Goal: Task Accomplishment & Management: Manage account settings

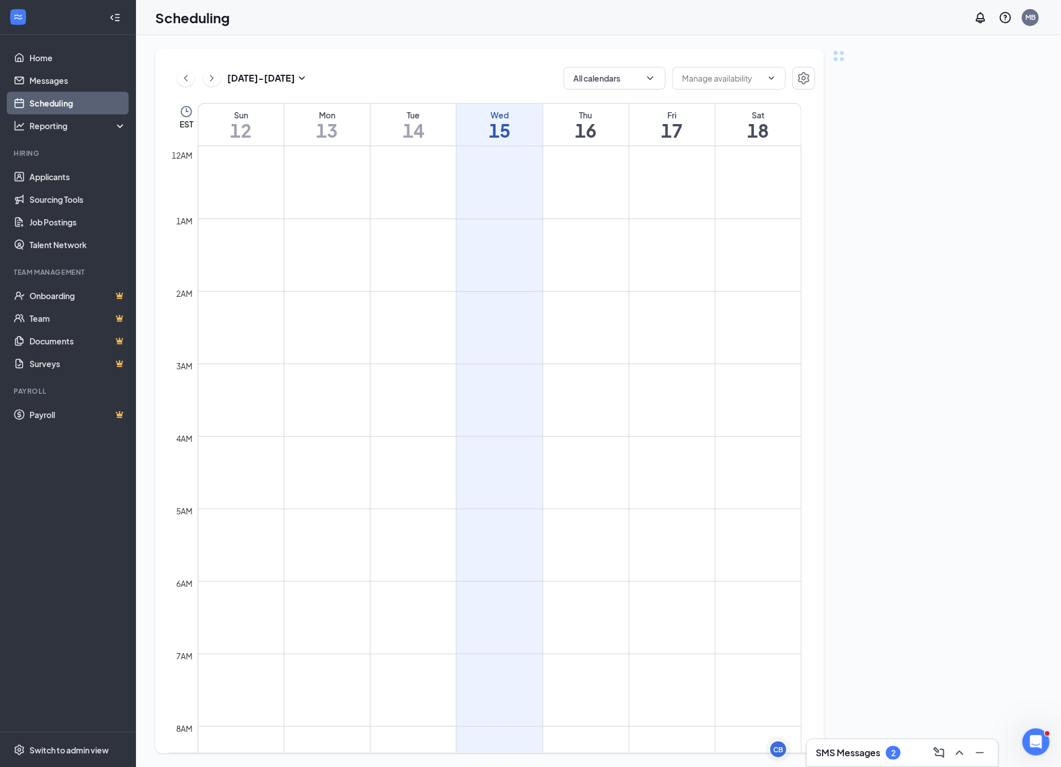
scroll to position [556, 0]
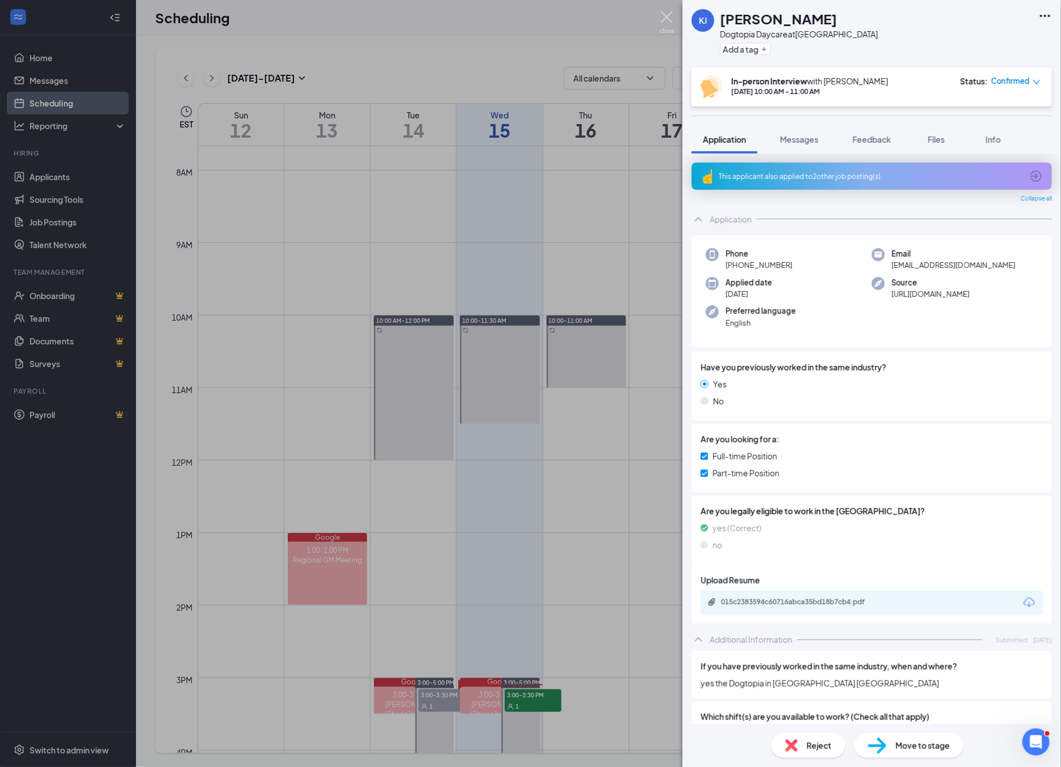
click at [667, 20] on img at bounding box center [667, 22] width 14 height 22
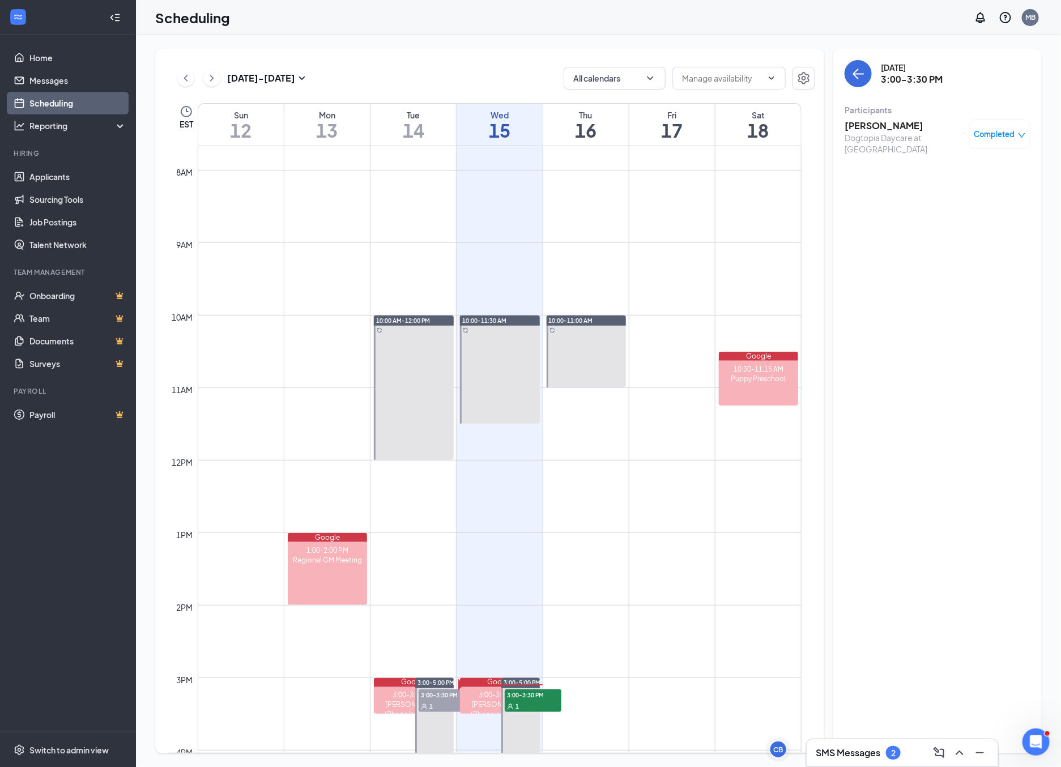
click at [887, 761] on div "SMS Messages 2" at bounding box center [901, 753] width 173 height 18
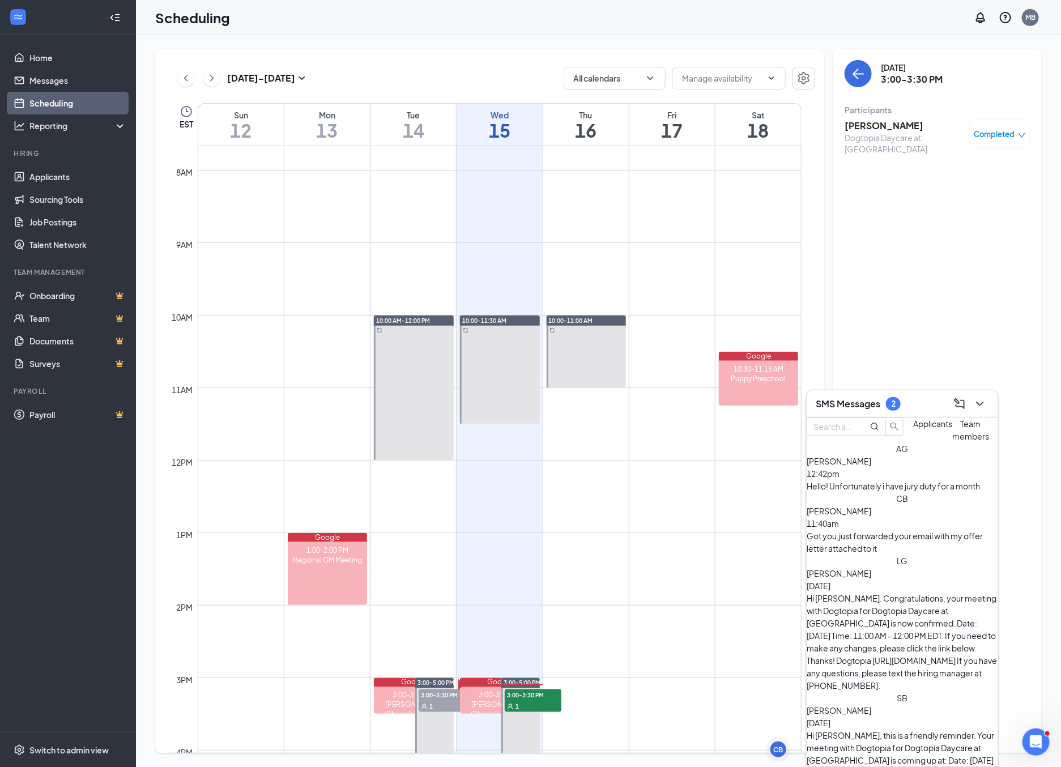
click at [871, 516] on span "[PERSON_NAME]" at bounding box center [838, 511] width 65 height 10
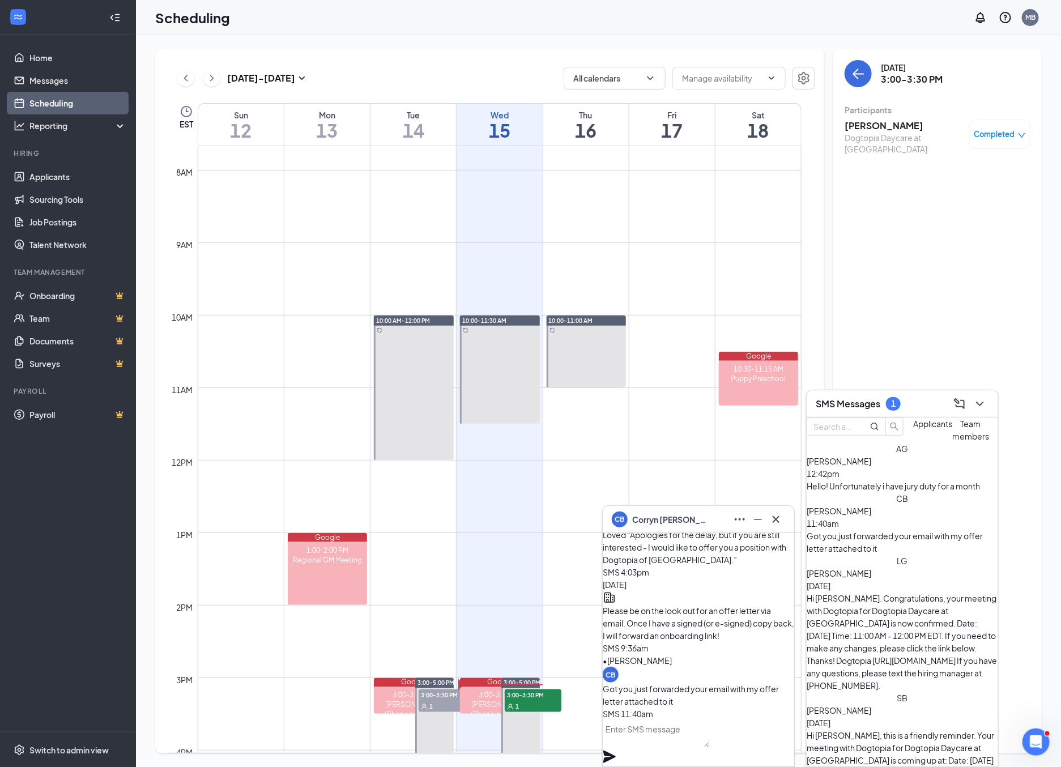
click at [869, 466] on span "[PERSON_NAME]" at bounding box center [838, 461] width 65 height 10
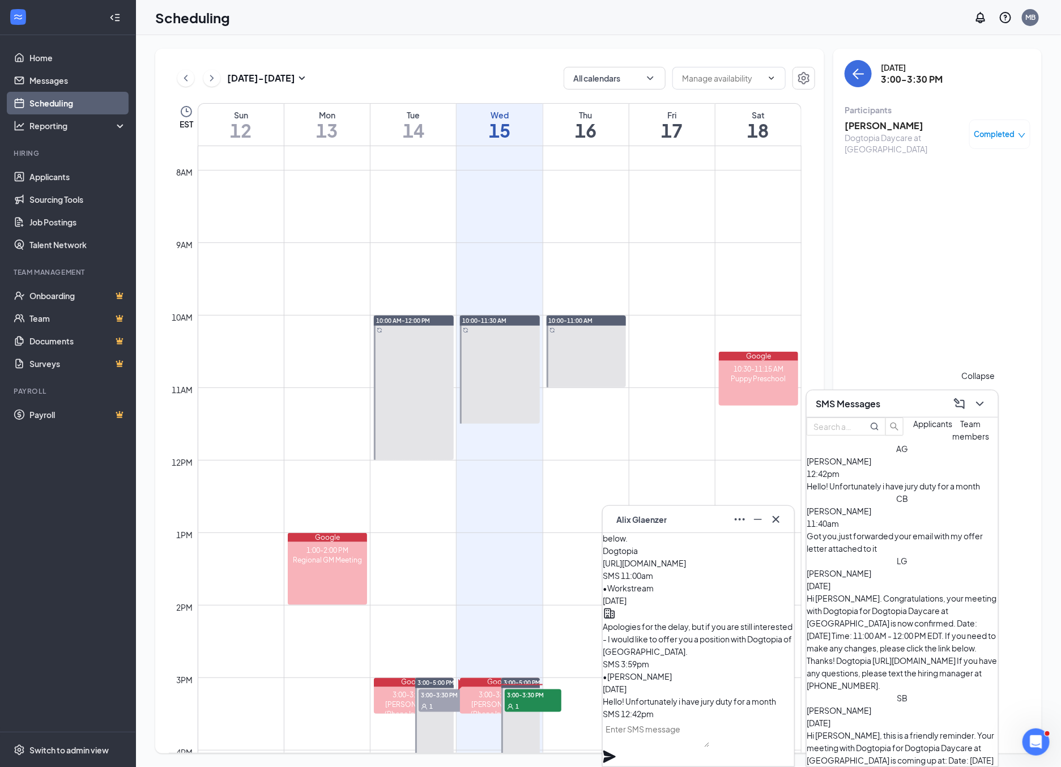
click at [988, 403] on button at bounding box center [980, 404] width 18 height 18
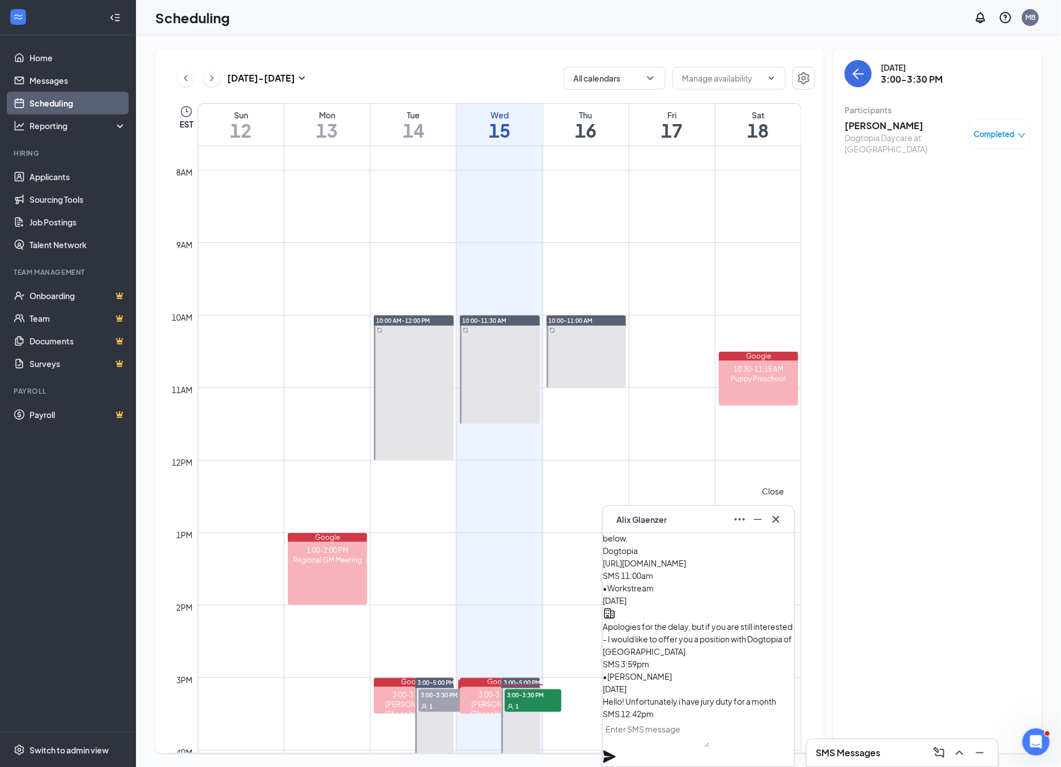
click at [778, 519] on icon "Cross" at bounding box center [776, 520] width 14 height 14
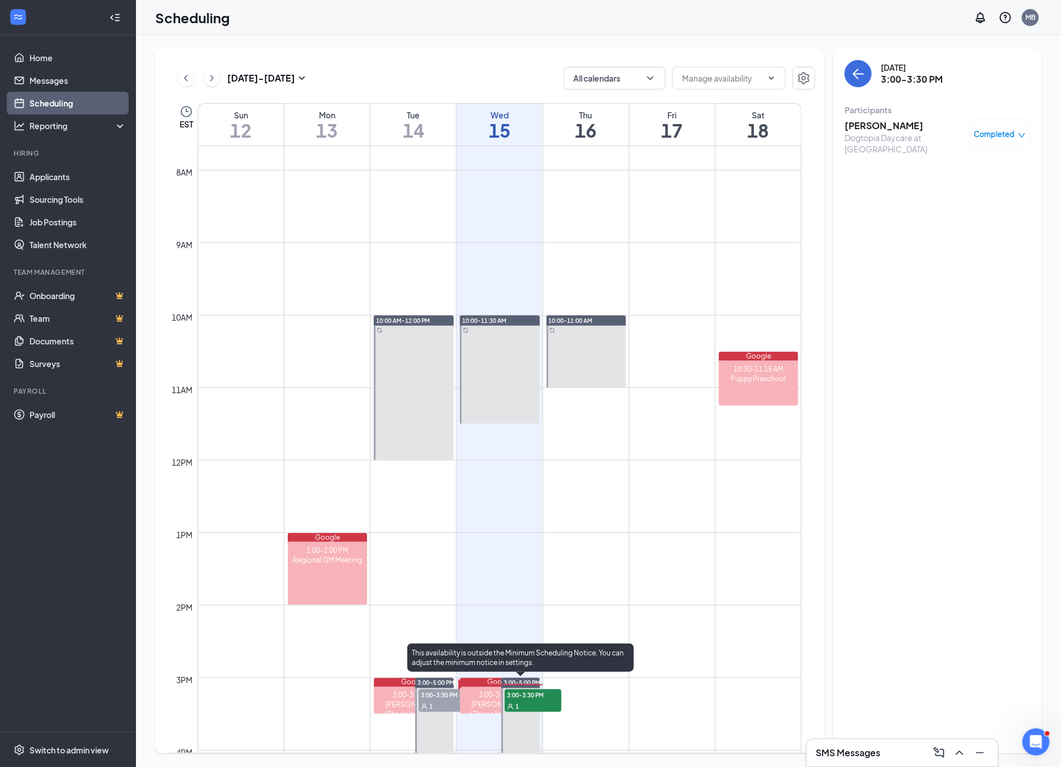
click at [514, 701] on div "1" at bounding box center [533, 706] width 57 height 11
click at [880, 123] on h3 "[PERSON_NAME]" at bounding box center [903, 125] width 119 height 12
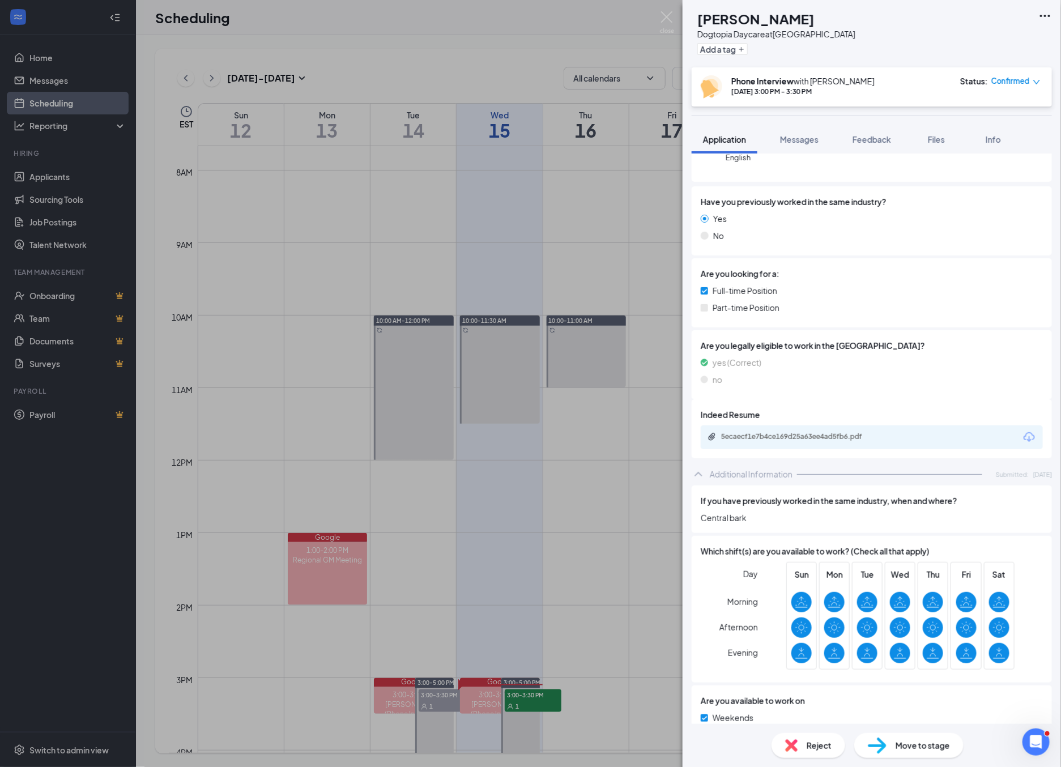
scroll to position [162, 0]
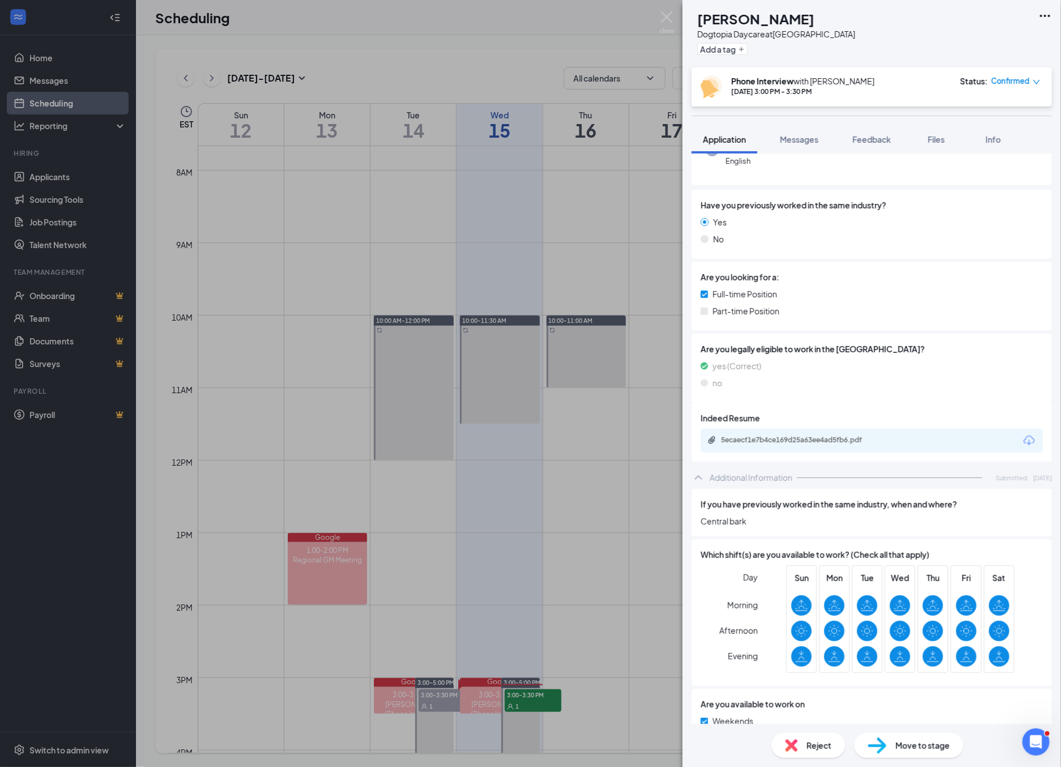
click at [724, 429] on div "5ecaecf1e7b4ce169d25a63ee4ad5fb6.pdf" at bounding box center [872, 441] width 342 height 24
click at [717, 437] on div "5ecaecf1e7b4ce169d25a63ee4ad5fb6.pdf" at bounding box center [798, 439] width 183 height 9
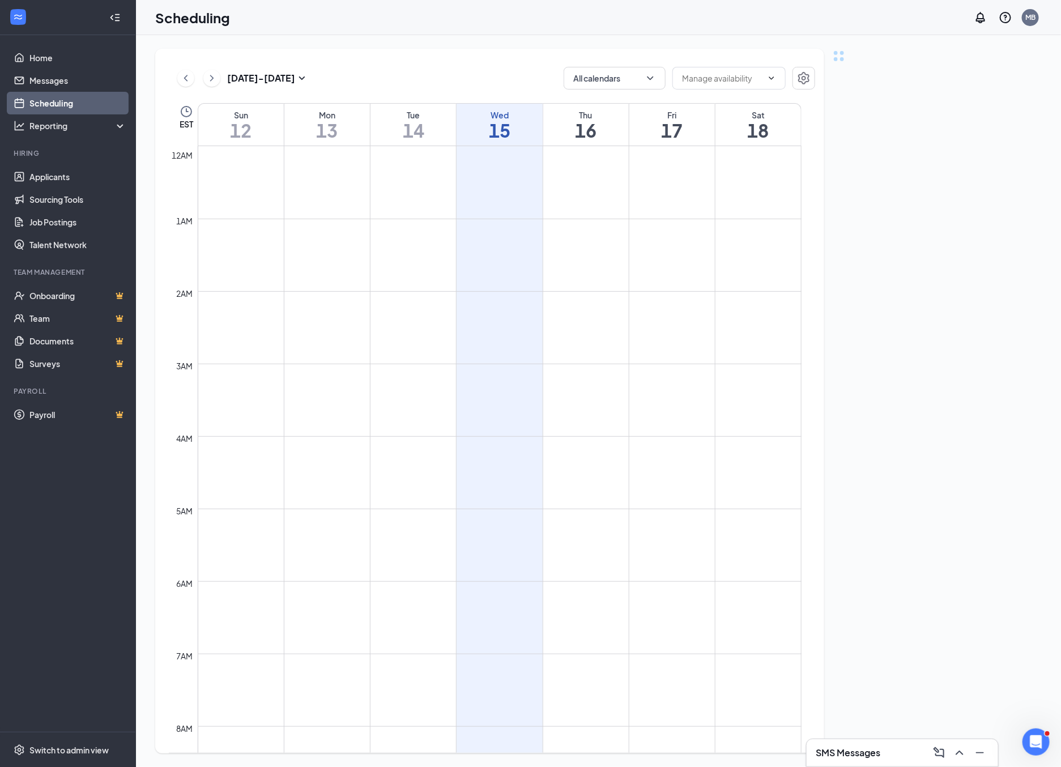
scroll to position [556, 0]
